Goal: Information Seeking & Learning: Learn about a topic

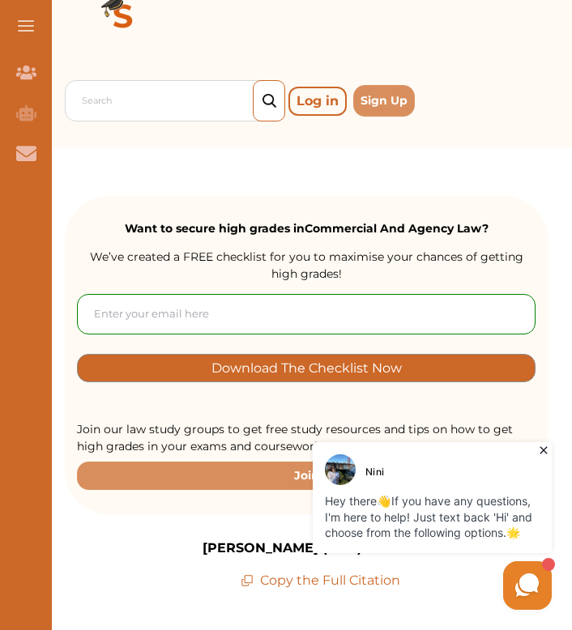
scroll to position [79, 0]
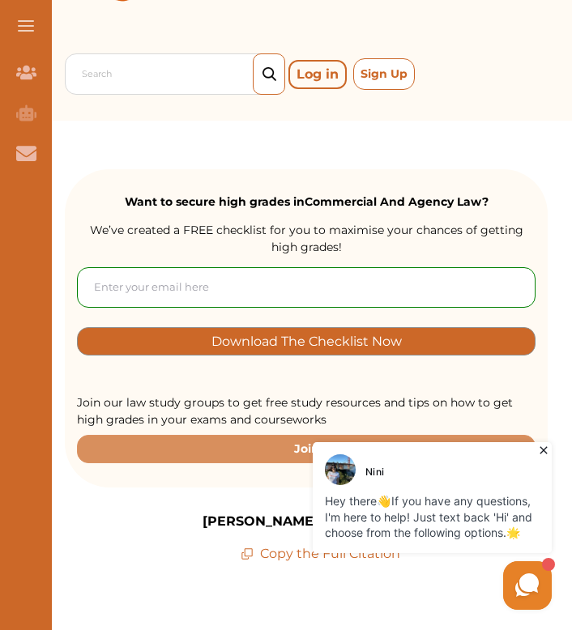
click at [368, 80] on button "Sign Up" at bounding box center [384, 74] width 62 height 32
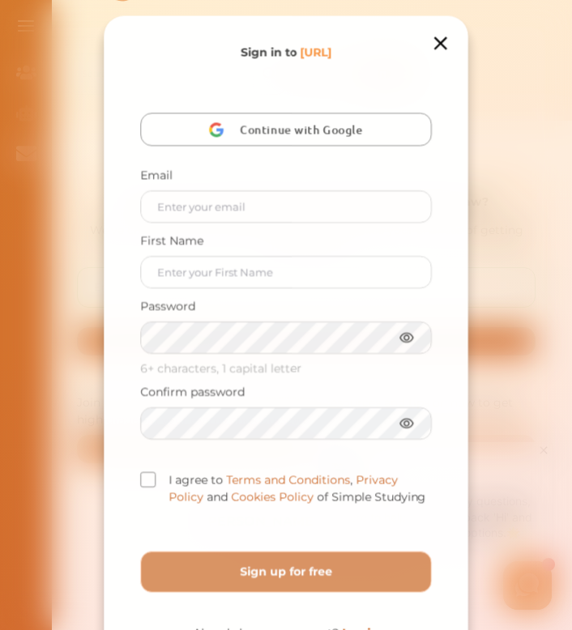
click at [326, 140] on span "Continue with Google" at bounding box center [305, 129] width 131 height 33
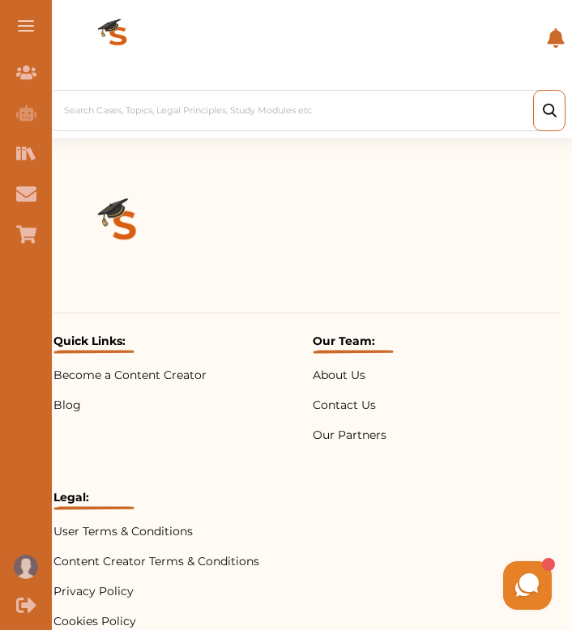
scroll to position [31, 0]
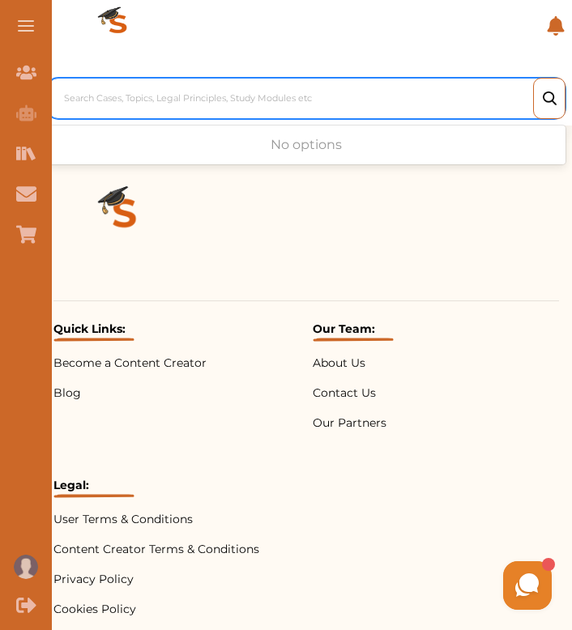
click at [181, 92] on div at bounding box center [310, 99] width 493 height 23
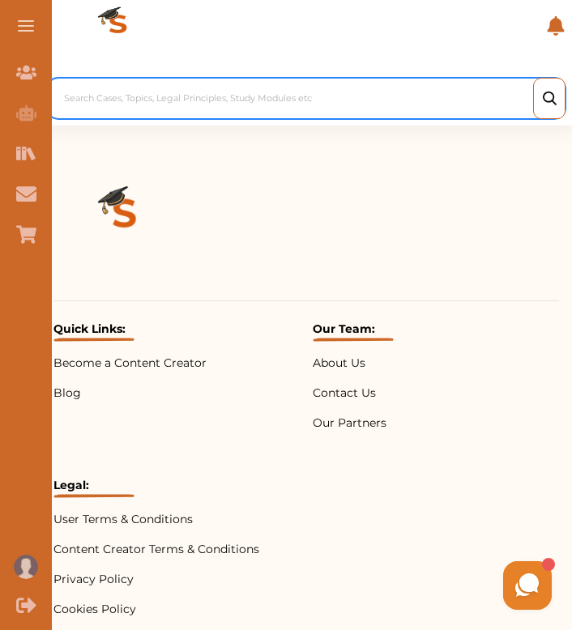
click at [88, 97] on div at bounding box center [310, 99] width 493 height 23
click at [82, 97] on div at bounding box center [310, 99] width 493 height 23
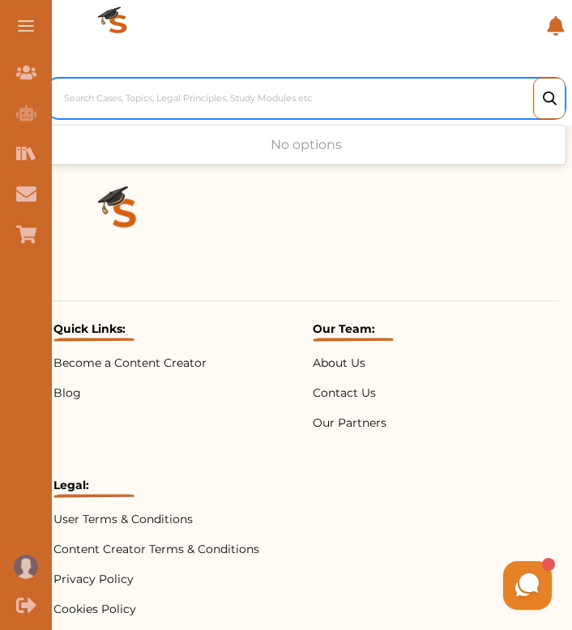
click at [114, 103] on div at bounding box center [310, 99] width 493 height 23
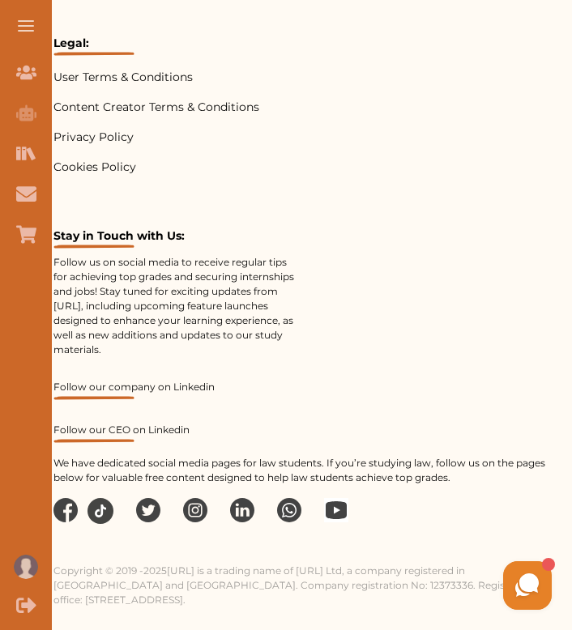
scroll to position [18, 0]
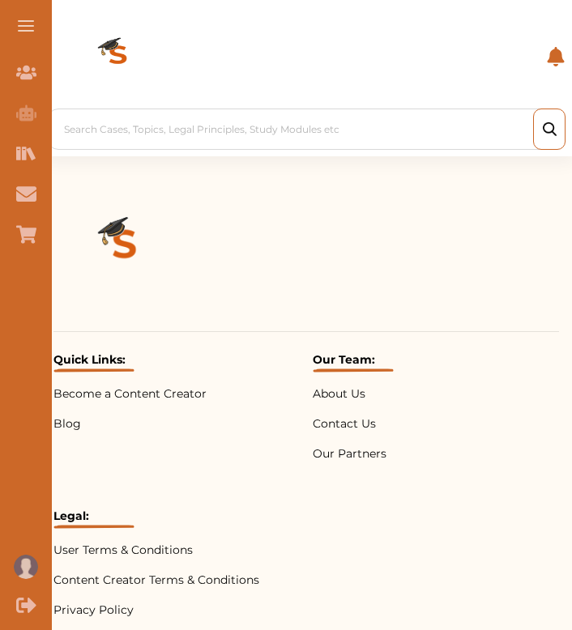
scroll to position [18, 0]
